Goal: Transaction & Acquisition: Subscribe to service/newsletter

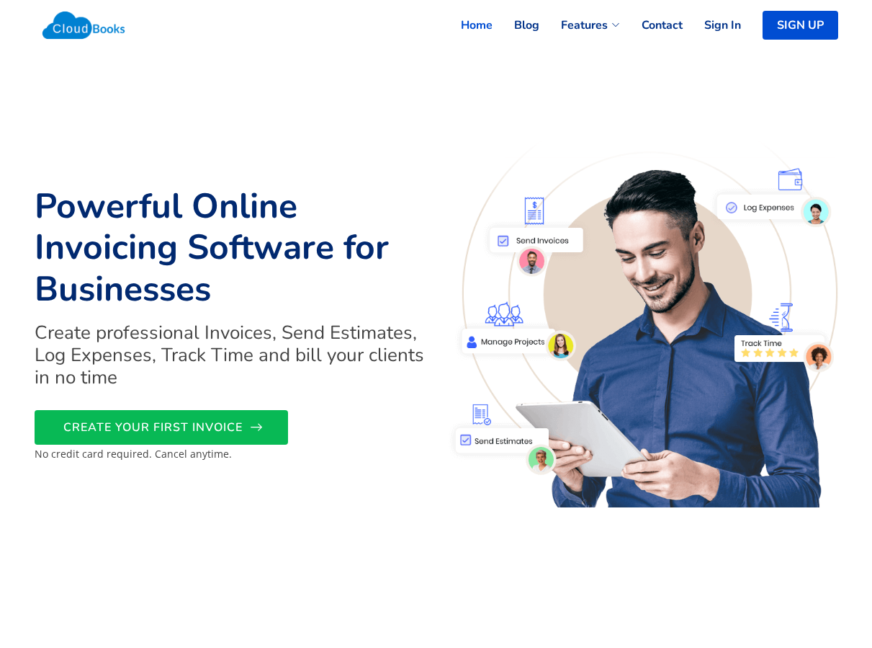
click at [184, 427] on span "CREATE YOUR FIRST INVOICE" at bounding box center [152, 427] width 179 height 0
click at [784, 32] on link "SIGN UP" at bounding box center [804, 25] width 68 height 32
click at [481, 40] on link "Home" at bounding box center [465, 25] width 53 height 32
click at [480, 32] on link "Home" at bounding box center [465, 25] width 53 height 32
click at [480, 19] on link "Home" at bounding box center [465, 25] width 53 height 32
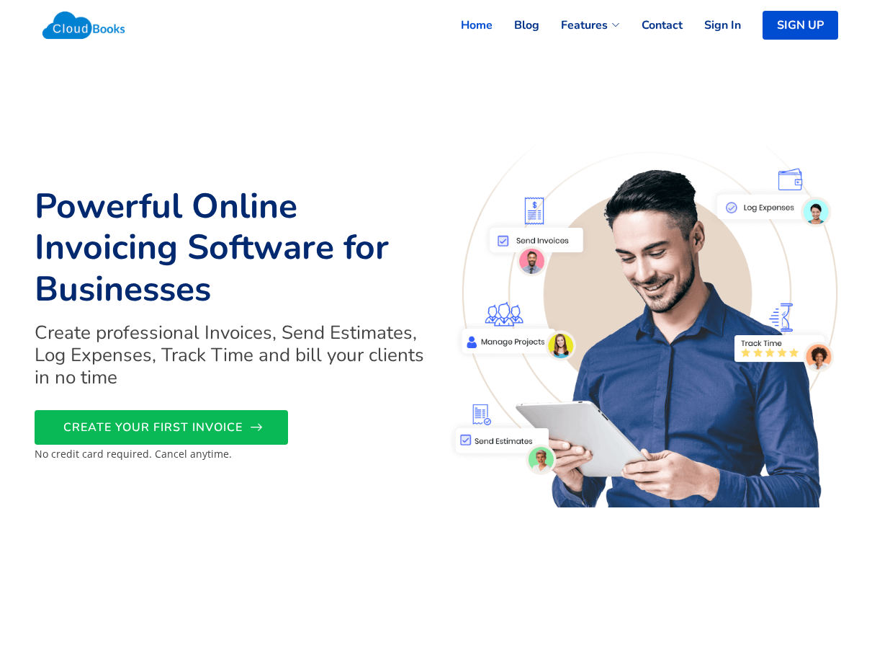
click at [164, 418] on link "CREATE YOUR FIRST INVOICE" at bounding box center [162, 427] width 254 height 35
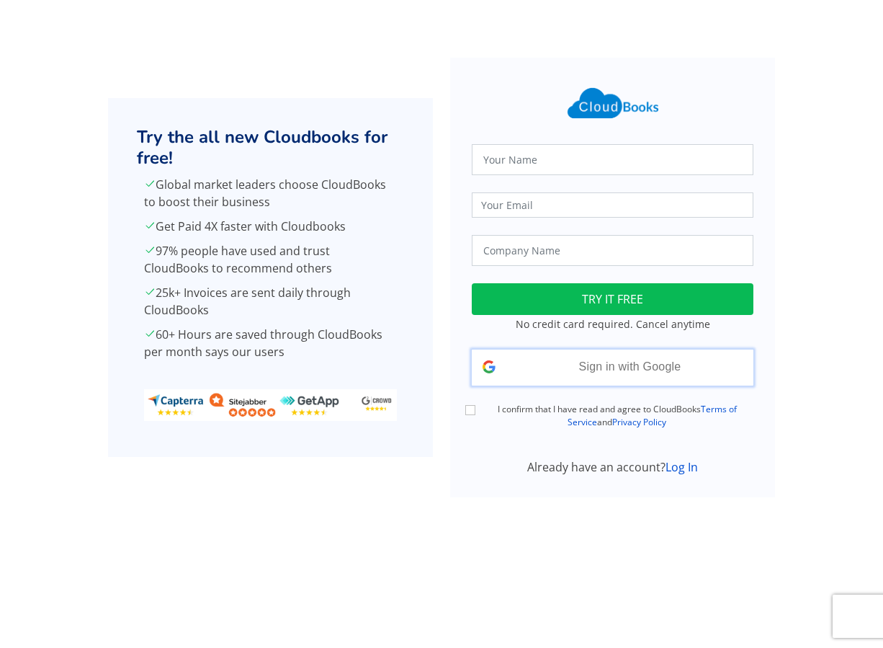
click at [553, 370] on div "Sign in with Google Signed in with Google" at bounding box center [613, 367] width 282 height 36
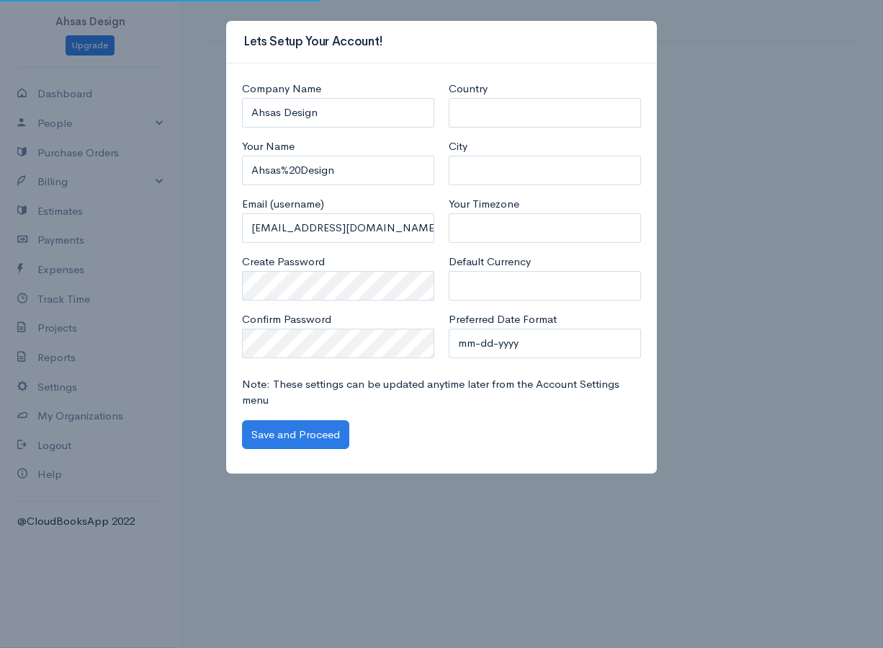
select select "Pakistan"
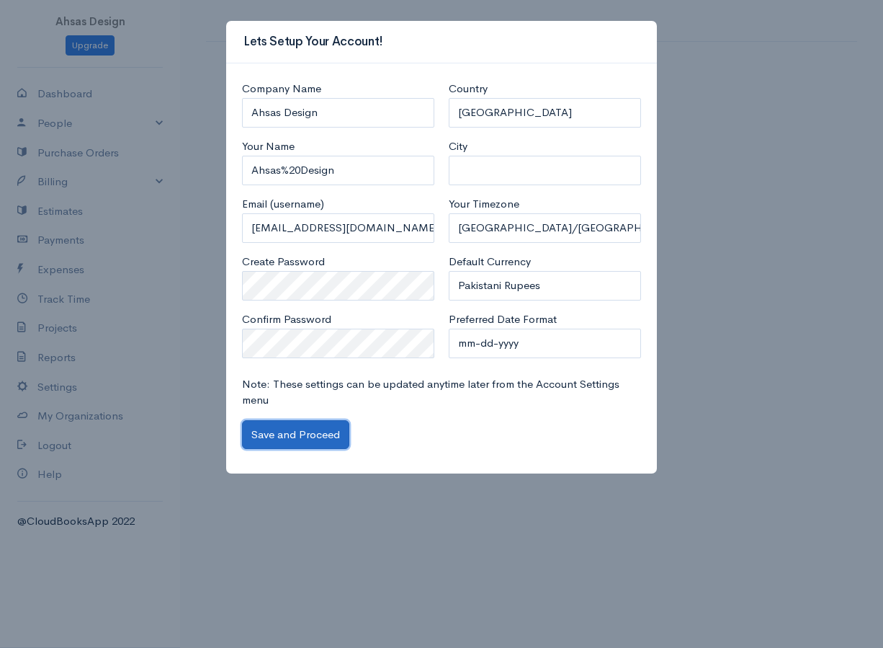
click at [297, 439] on button "Save and Proceed" at bounding box center [295, 435] width 107 height 30
click at [489, 176] on input "City" at bounding box center [545, 171] width 192 height 30
click at [320, 426] on button "Save and Proceed" at bounding box center [295, 435] width 107 height 30
click at [671, 59] on div "Lets Setup Your Account! Company Name Ahsas Design Your Name Ahsas%20Design Ema…" at bounding box center [441, 324] width 883 height 648
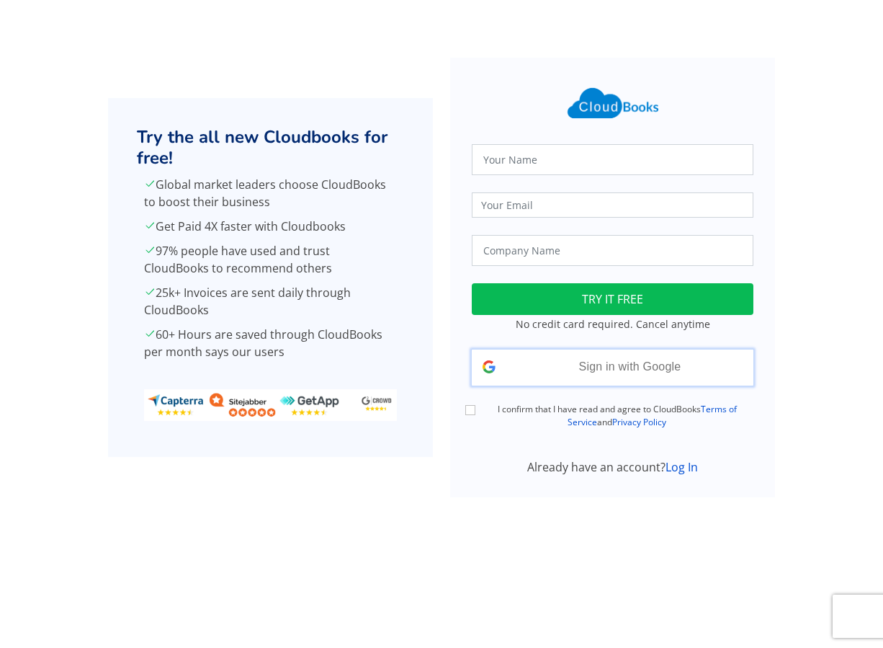
drag, startPoint x: 471, startPoint y: 356, endPoint x: 483, endPoint y: 366, distance: 15.3
click at [471, 357] on div "Sign in with Google Signed in with Google" at bounding box center [612, 367] width 299 height 36
click at [485, 367] on icon at bounding box center [484, 367] width 3 height 6
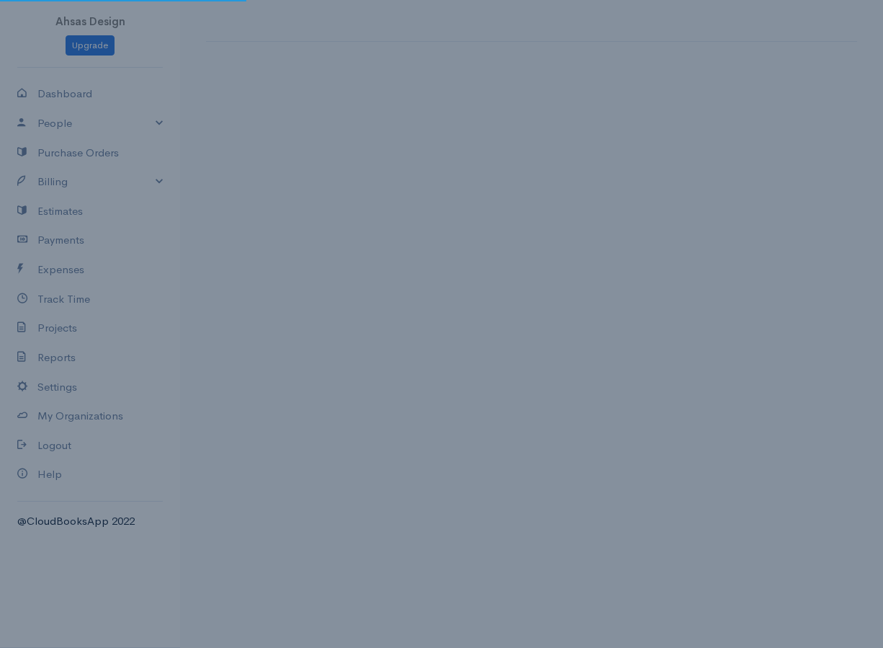
select select "[GEOGRAPHIC_DATA]"
